Goal: Information Seeking & Learning: Find specific page/section

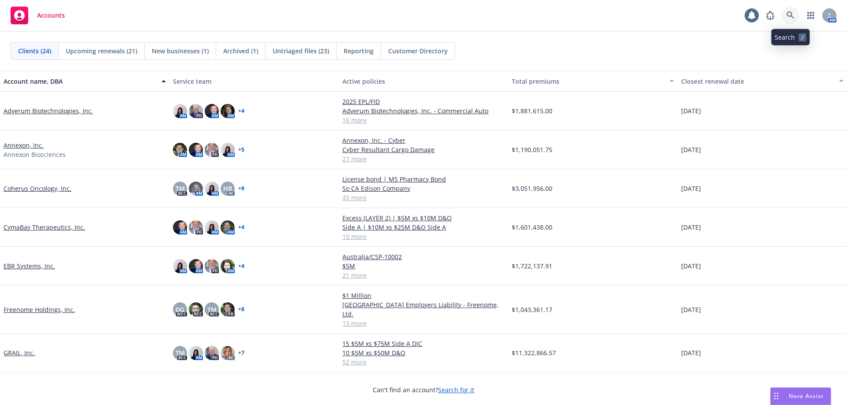
click at [788, 15] on icon at bounding box center [791, 15] width 8 height 8
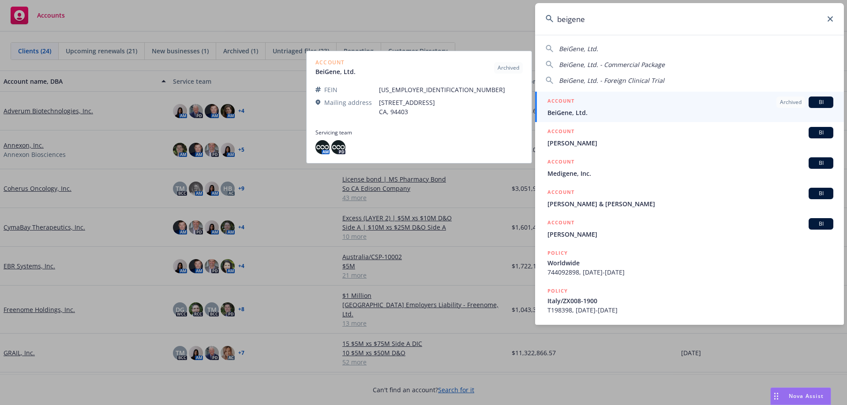
type input "beigene"
click at [610, 106] on div "ACCOUNT Archived BI" at bounding box center [691, 102] width 286 height 11
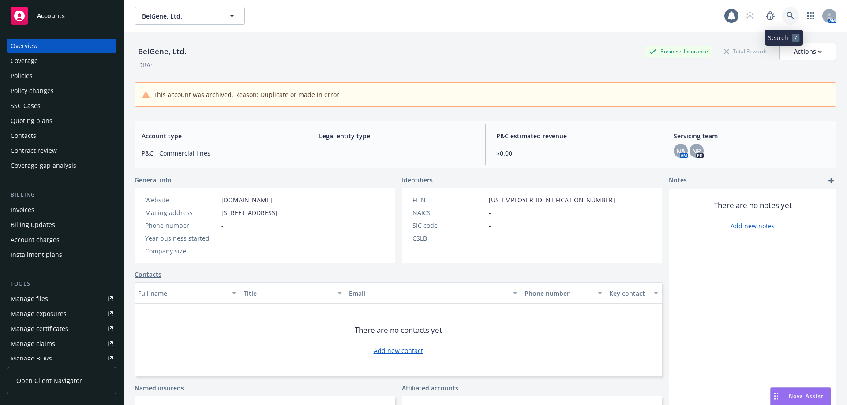
click at [788, 12] on link at bounding box center [791, 16] width 18 height 18
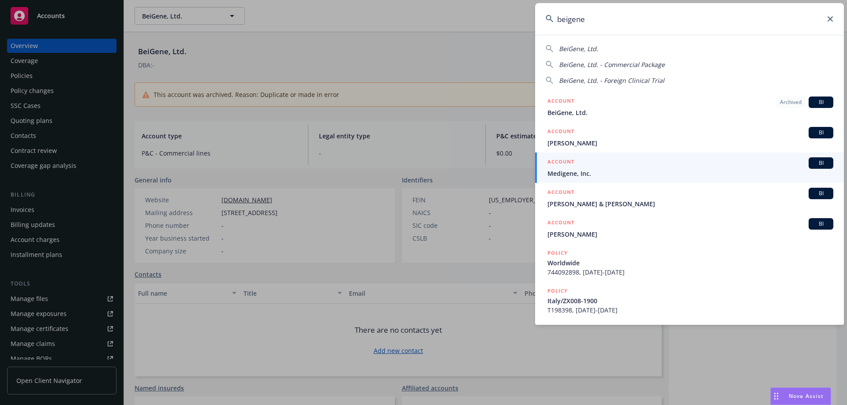
click at [624, 64] on span "BeiGene, Ltd. - Commercial Package" at bounding box center [612, 64] width 106 height 8
type input "BeiGene, Ltd. - Commercial Package"
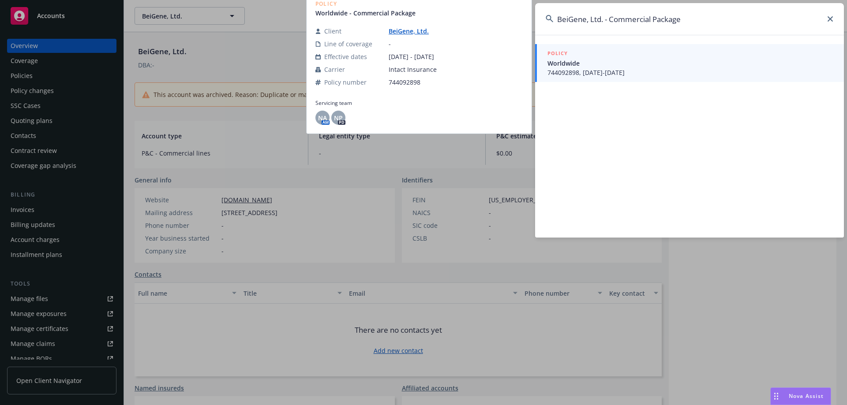
click at [606, 67] on span "Worldwide" at bounding box center [691, 63] width 286 height 9
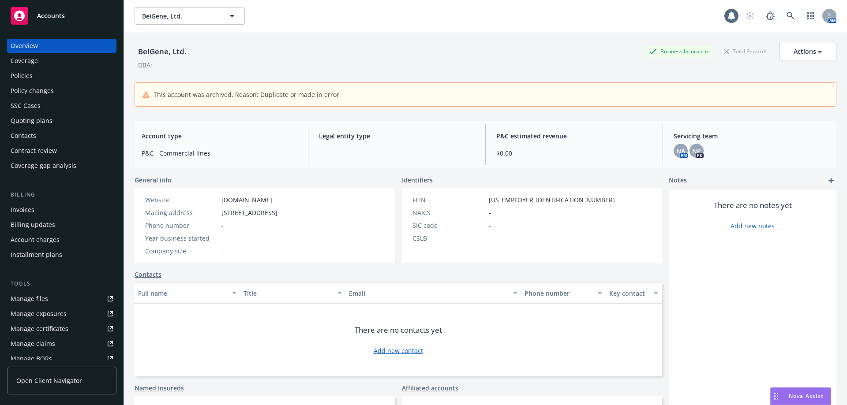
click at [49, 74] on div "Policies" at bounding box center [62, 76] width 102 height 14
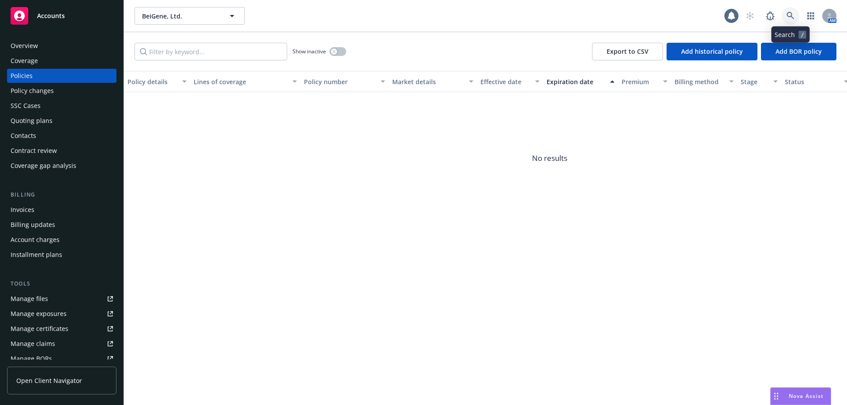
click at [789, 12] on icon at bounding box center [791, 16] width 8 height 8
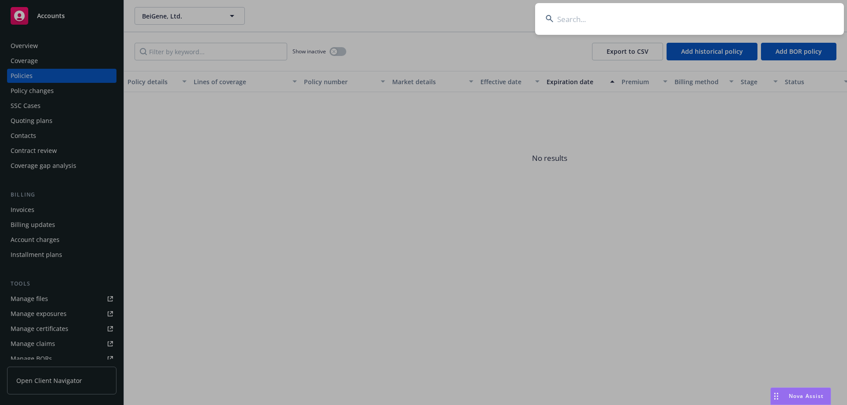
click at [562, 20] on input at bounding box center [689, 19] width 309 height 32
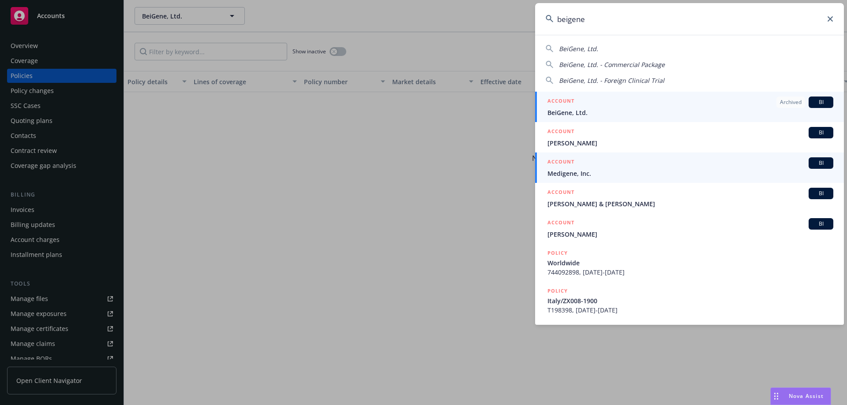
type input "beigene"
click at [620, 172] on span "Medigene, Inc." at bounding box center [691, 173] width 286 height 9
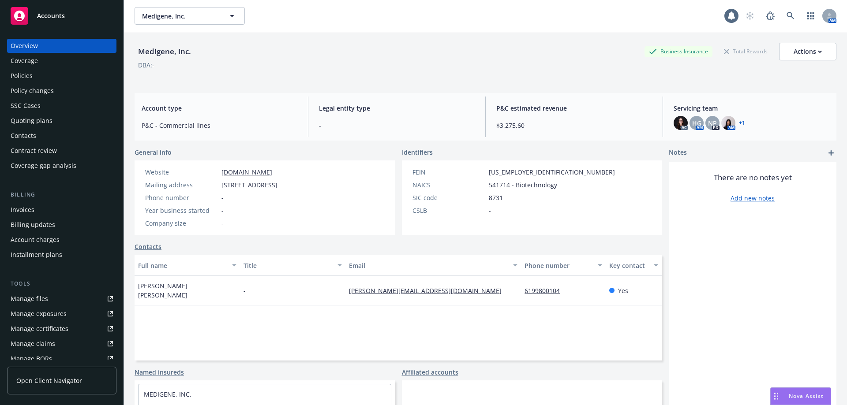
click at [49, 74] on div "Policies" at bounding box center [62, 76] width 102 height 14
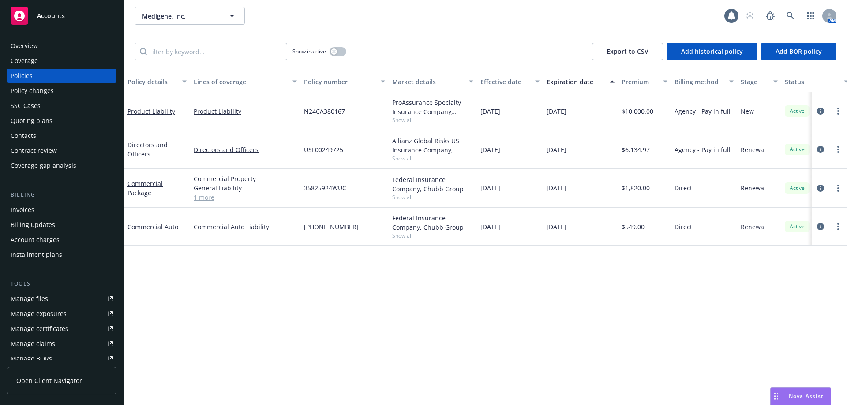
click at [212, 253] on div "Policy details Lines of coverage Policy number Market details Effective date Ex…" at bounding box center [485, 238] width 723 height 334
click at [52, 48] on div "Overview" at bounding box center [62, 46] width 102 height 14
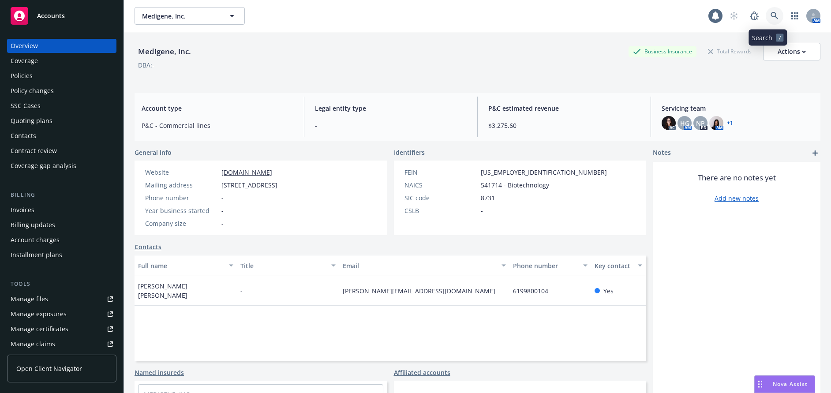
click at [773, 14] on link at bounding box center [775, 16] width 18 height 18
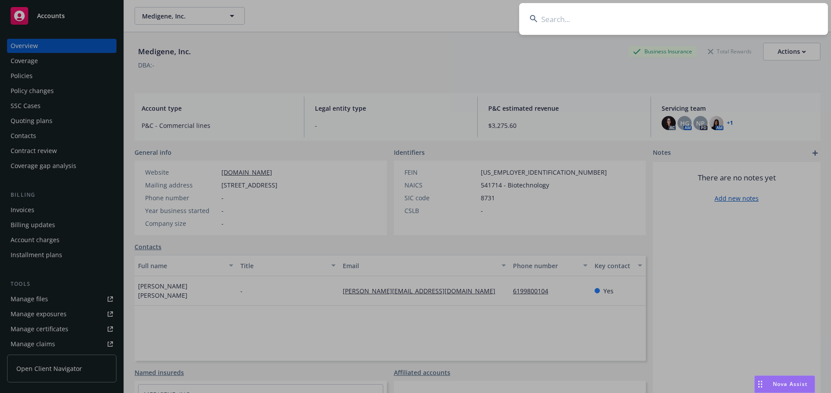
click at [635, 26] on input at bounding box center [673, 19] width 309 height 32
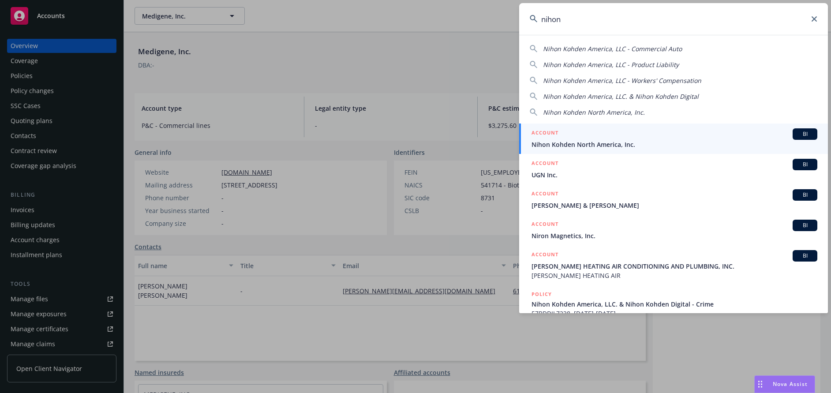
type input "nihon"
click at [646, 143] on span "Nihon Kohden North America, Inc." at bounding box center [675, 144] width 286 height 9
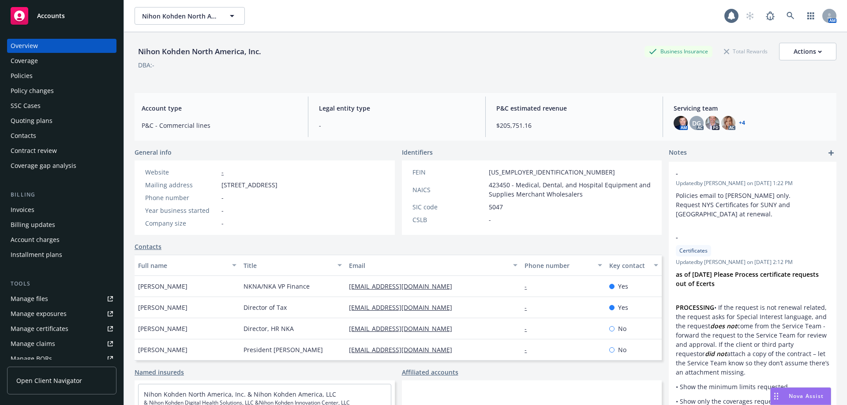
click at [47, 79] on div "Policies" at bounding box center [62, 76] width 102 height 14
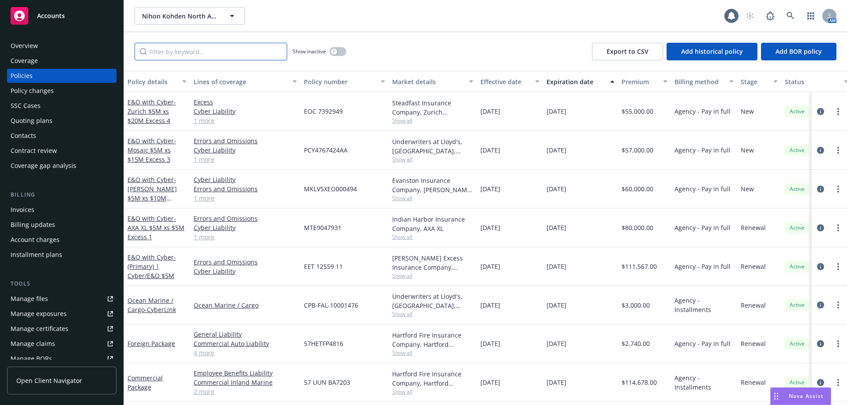
click at [156, 54] on input "Filter by keyword..." at bounding box center [211, 52] width 153 height 18
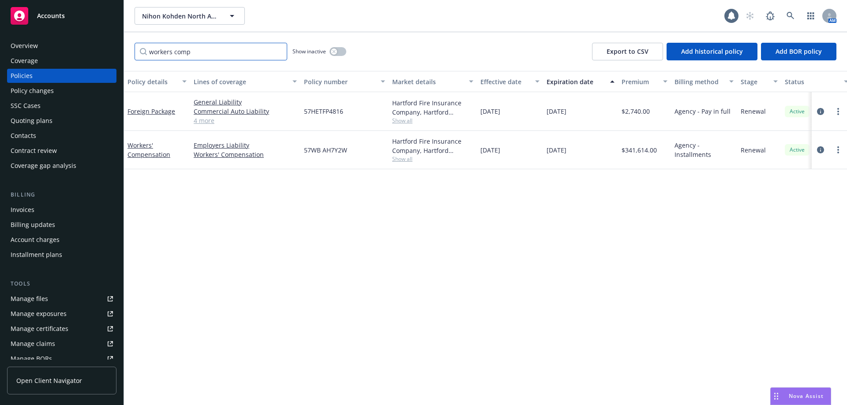
type input "workers comp"
drag, startPoint x: 353, startPoint y: 148, endPoint x: 292, endPoint y: 152, distance: 61.5
click at [292, 152] on div "Workers' Compensation Employers Liability Workers' Compensation 57WB AH7Y2W Har…" at bounding box center [550, 150] width 852 height 38
click at [788, 12] on icon at bounding box center [791, 16] width 8 height 8
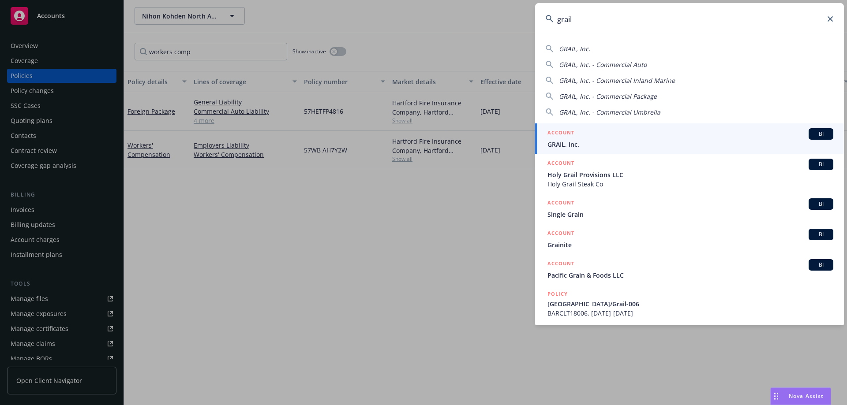
type input "grail"
click at [605, 141] on span "GRAIL, Inc." at bounding box center [691, 144] width 286 height 9
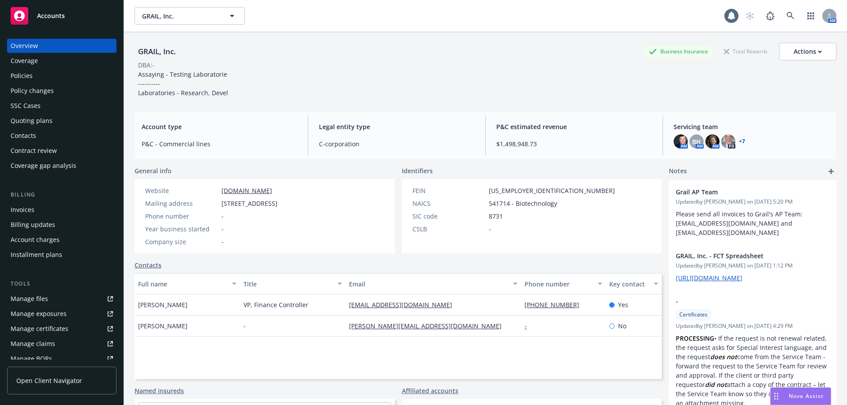
click at [64, 79] on div "Policies" at bounding box center [62, 76] width 102 height 14
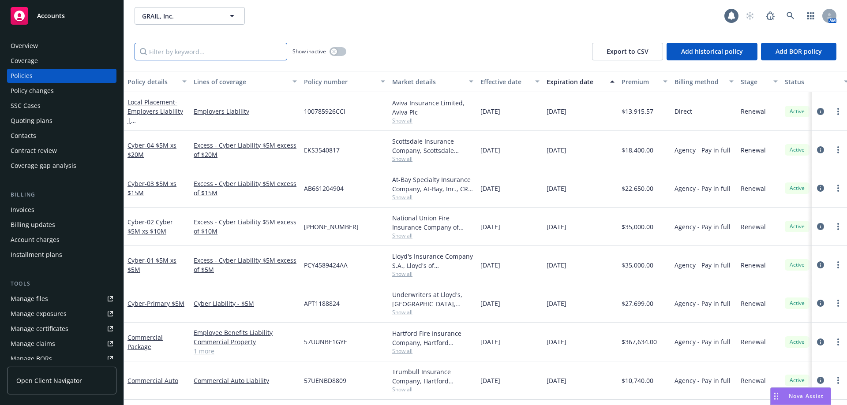
click at [173, 55] on input "Filter by keyword..." at bounding box center [211, 52] width 153 height 18
click at [406, 312] on span "Show all" at bounding box center [432, 313] width 81 height 8
click at [173, 300] on span "- Primary $5M" at bounding box center [165, 304] width 40 height 8
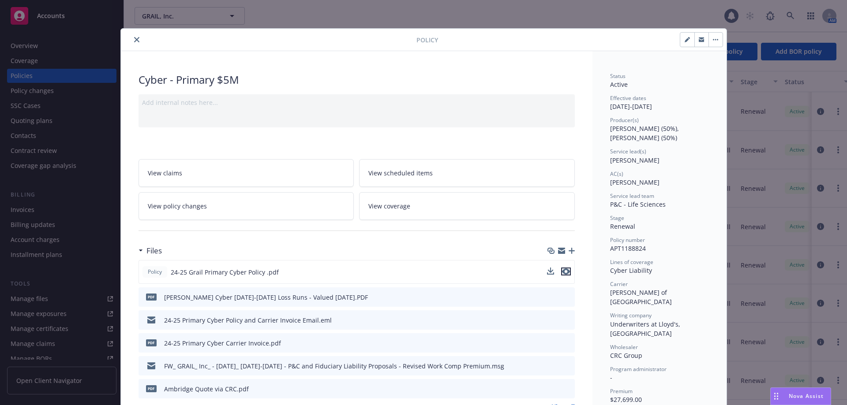
click at [563, 273] on icon "preview file" at bounding box center [566, 272] width 8 height 6
click at [135, 41] on icon "close" at bounding box center [136, 39] width 5 height 5
click at [135, 40] on icon "close" at bounding box center [136, 39] width 5 height 5
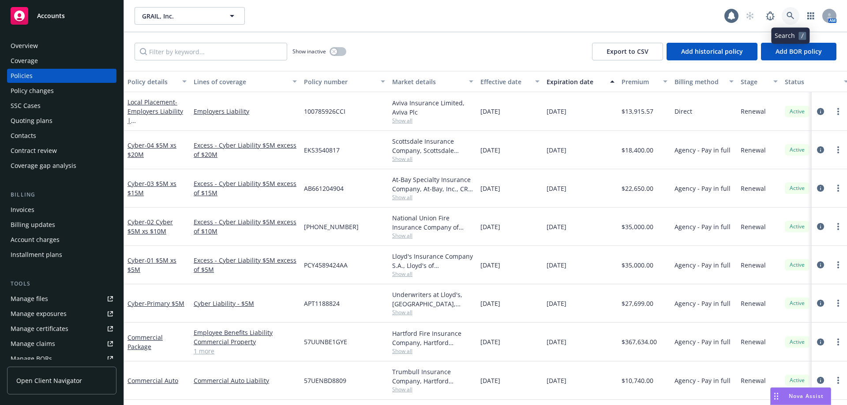
click at [786, 16] on link at bounding box center [791, 16] width 18 height 18
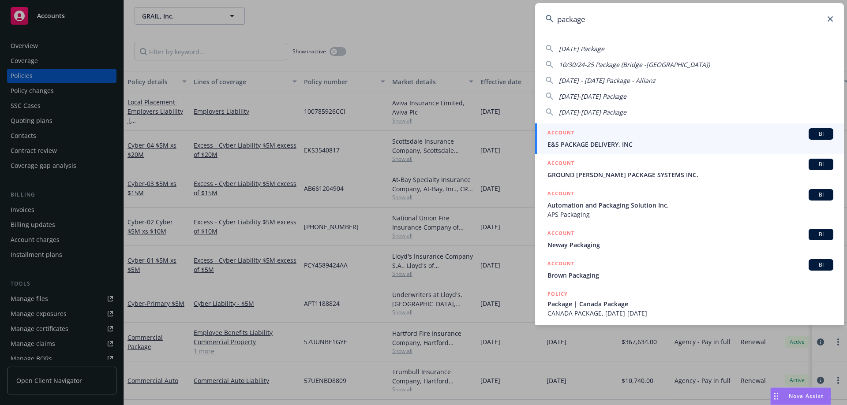
drag, startPoint x: 532, startPoint y: 17, endPoint x: 517, endPoint y: 16, distance: 14.6
click at [517, 16] on div "package [DATE] Package 10/30/24-25 Package (Bridge -CP Village) [DATE] - [DATE]…" at bounding box center [423, 202] width 847 height 405
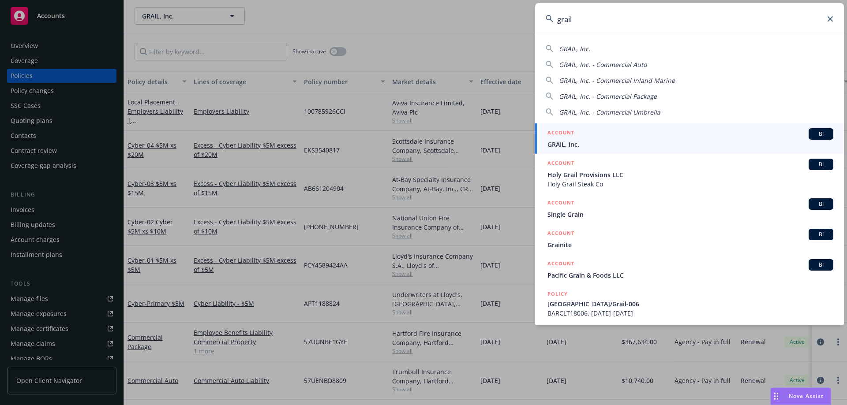
type input "grail"
click at [564, 149] on link "ACCOUNT BI GRAIL, Inc." at bounding box center [689, 139] width 309 height 30
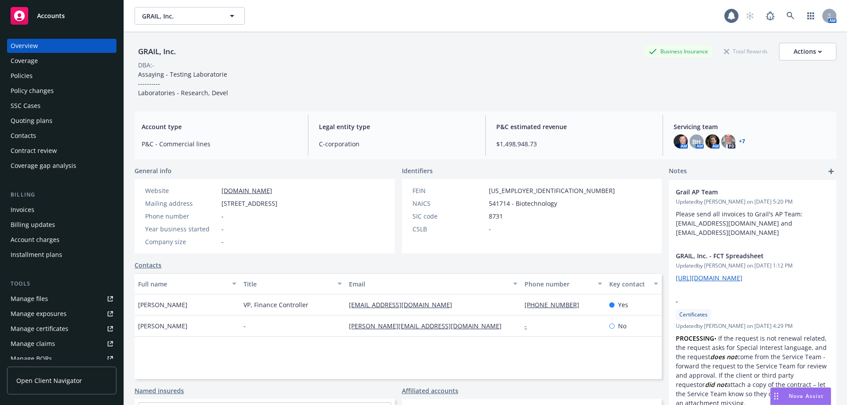
click at [28, 77] on div "Policies" at bounding box center [22, 76] width 22 height 14
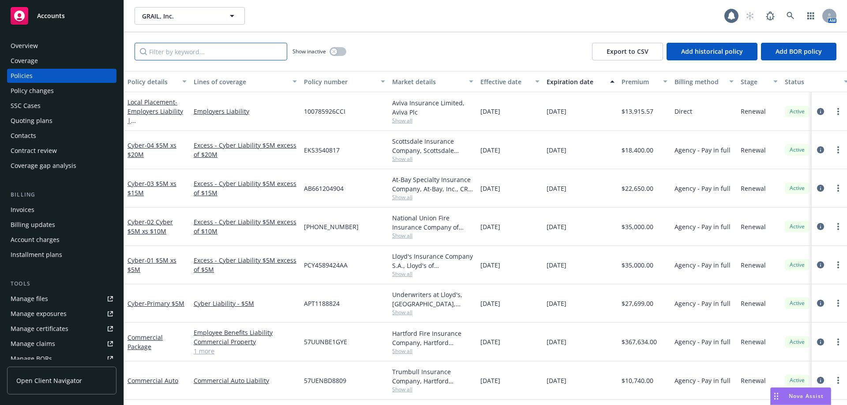
click at [196, 53] on input "Filter by keyword..." at bounding box center [211, 52] width 153 height 18
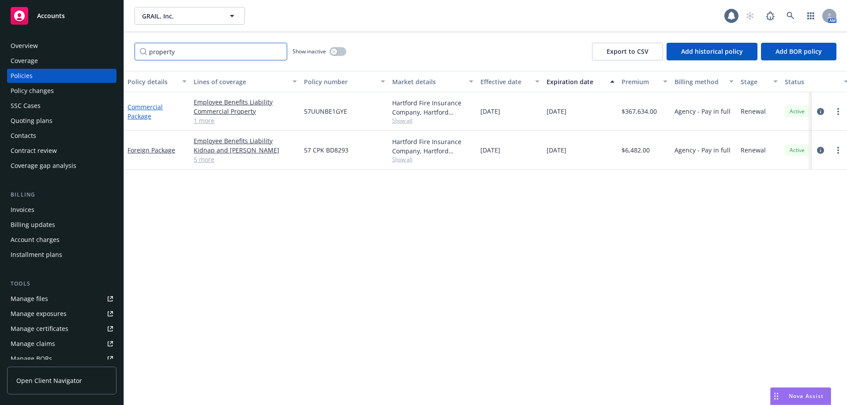
type input "property"
click at [154, 108] on link "Commercial Package" at bounding box center [145, 112] width 35 height 18
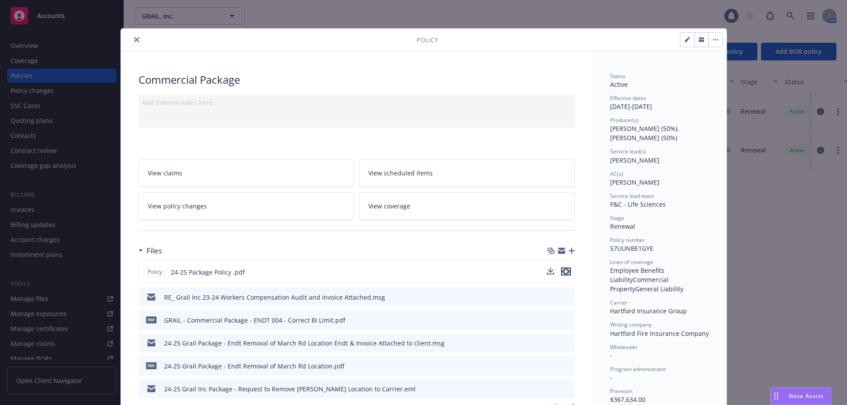
click at [562, 273] on icon "preview file" at bounding box center [566, 272] width 8 height 6
